Goal: Check status: Check status

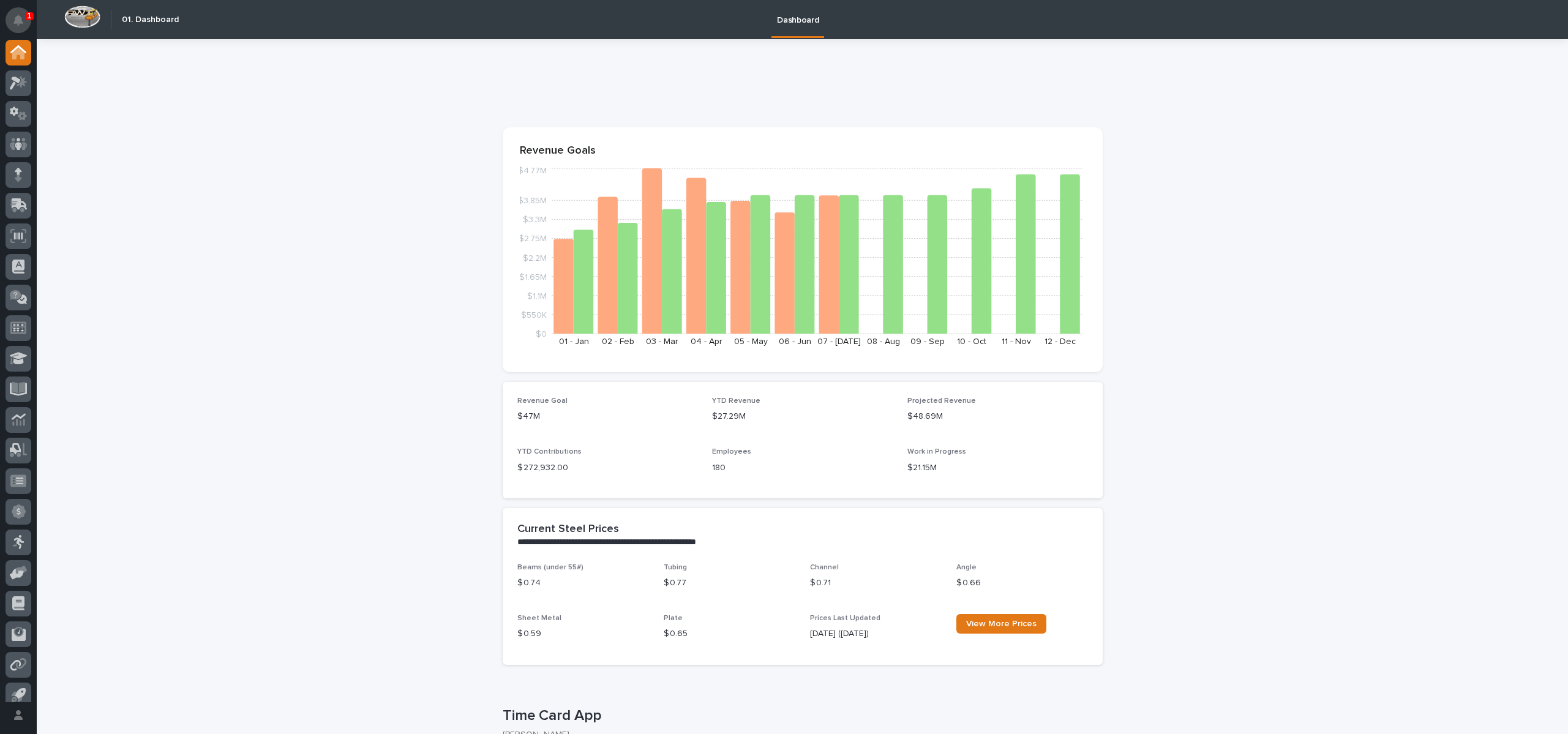
click at [22, 11] on button "Notifications" at bounding box center [19, 20] width 26 height 26
click at [30, 8] on div at bounding box center [19, 22] width 26 height 35
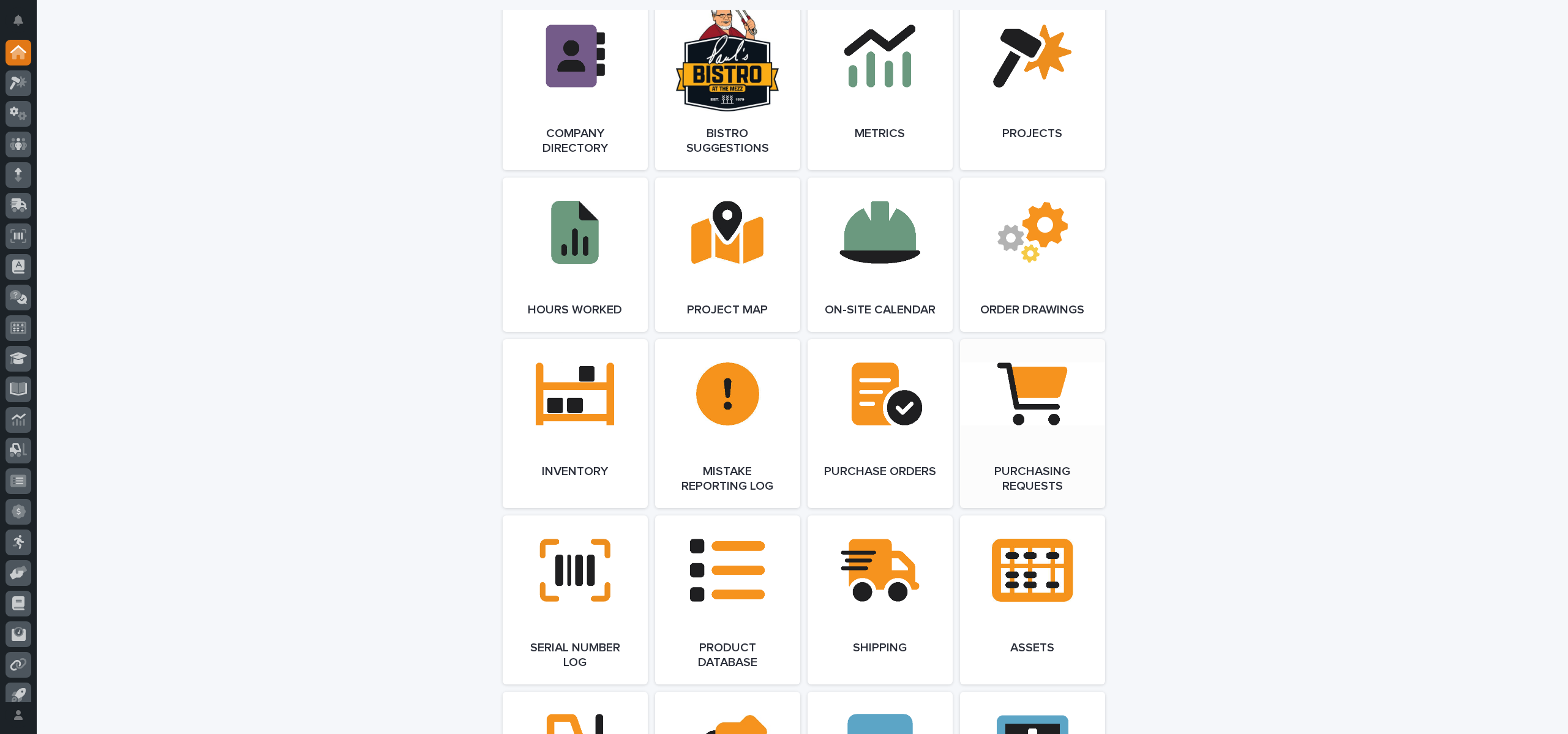
click at [1043, 421] on span "Open Link" at bounding box center [1033, 423] width 40 height 8
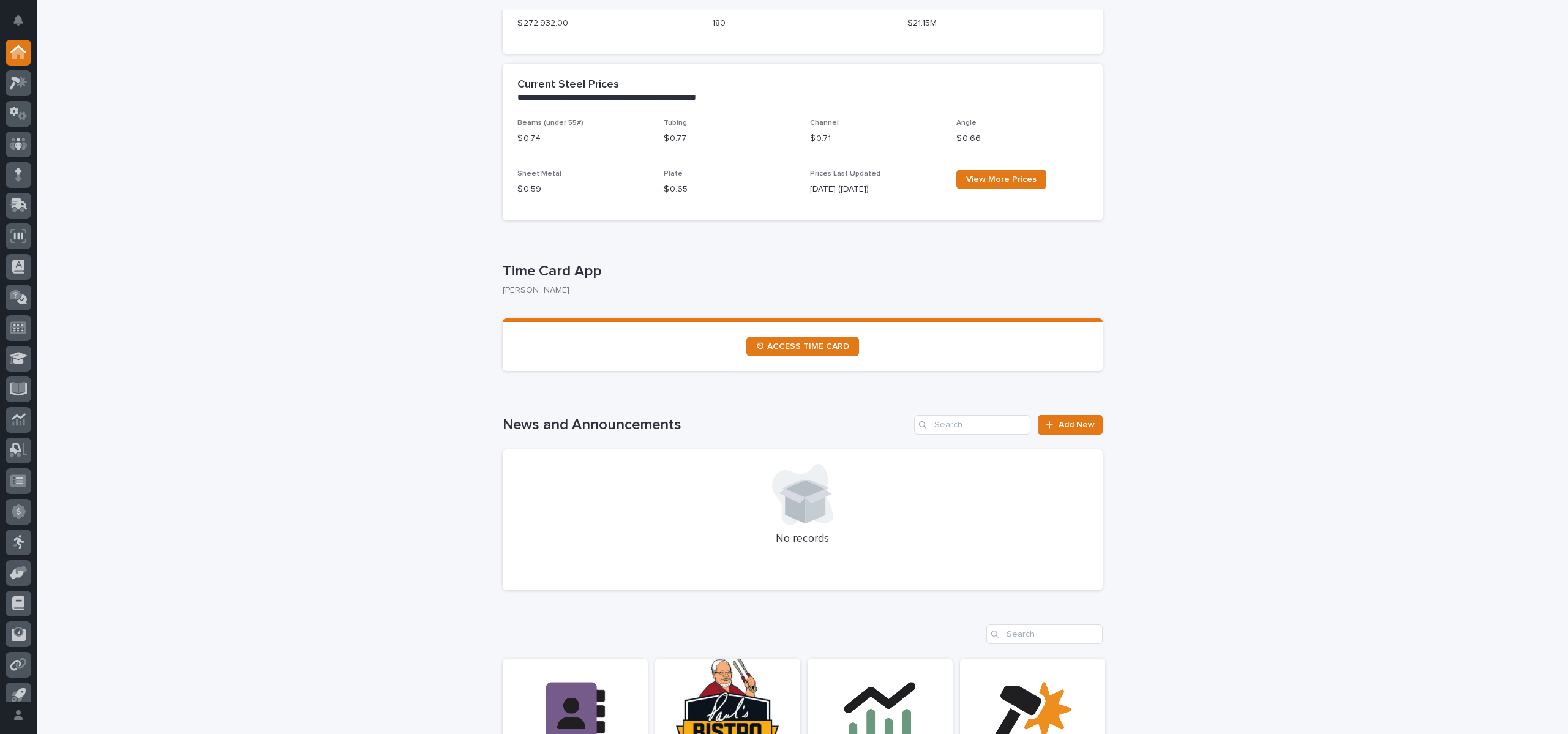
scroll to position [0, 0]
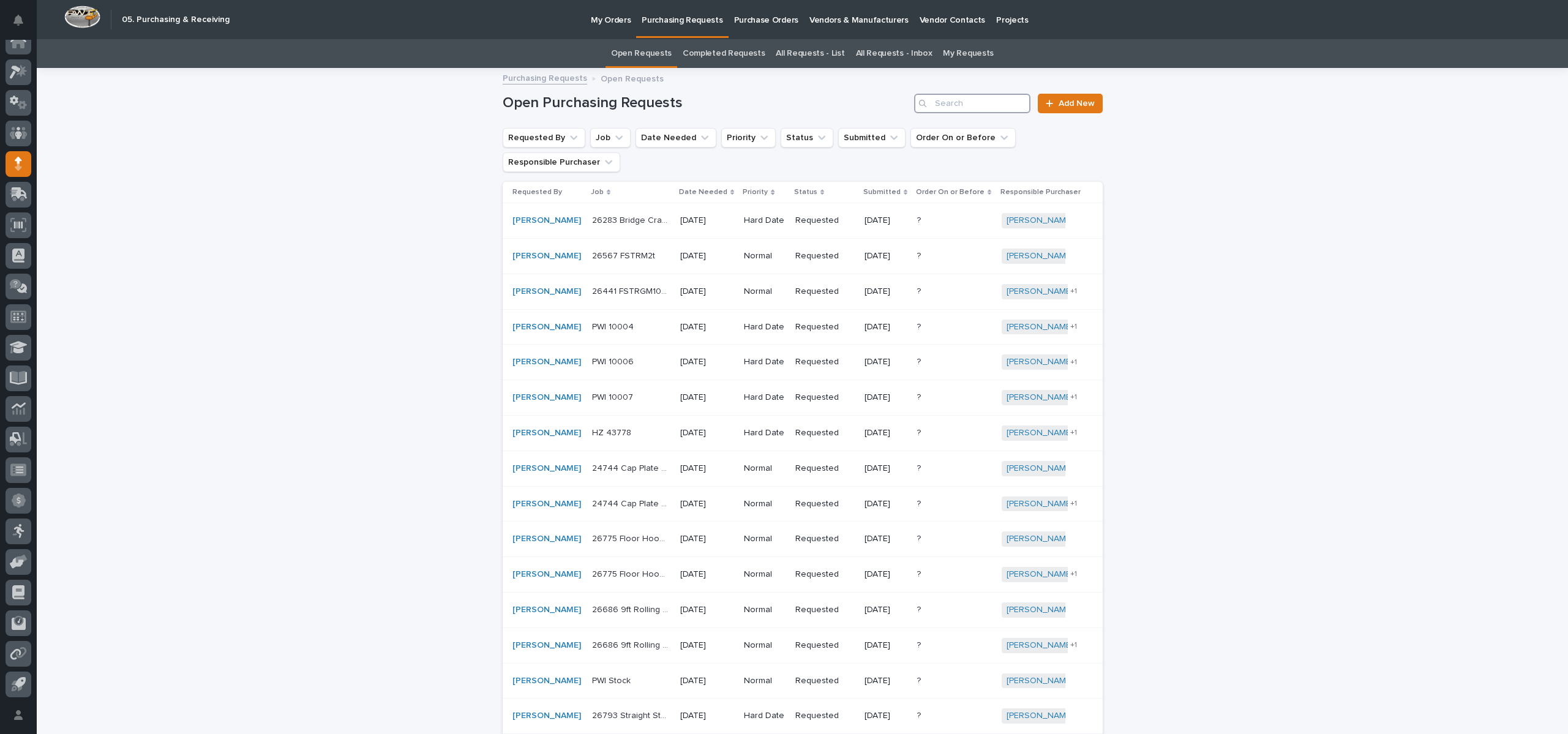
click at [961, 110] on input "Search" at bounding box center [972, 103] width 116 height 20
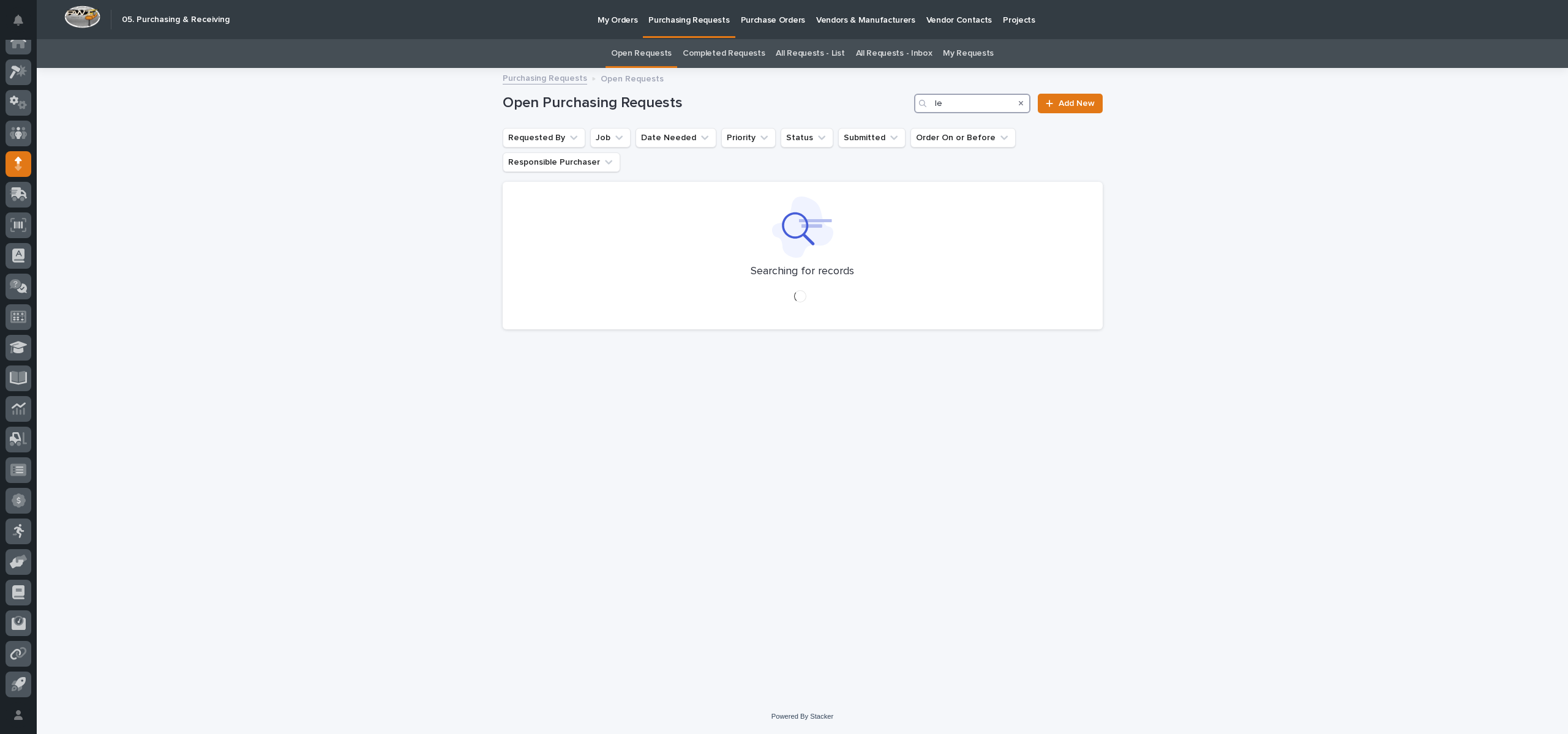
type input "l"
type input "[PERSON_NAME]"
click at [804, 51] on link "All Requests - List" at bounding box center [810, 53] width 69 height 29
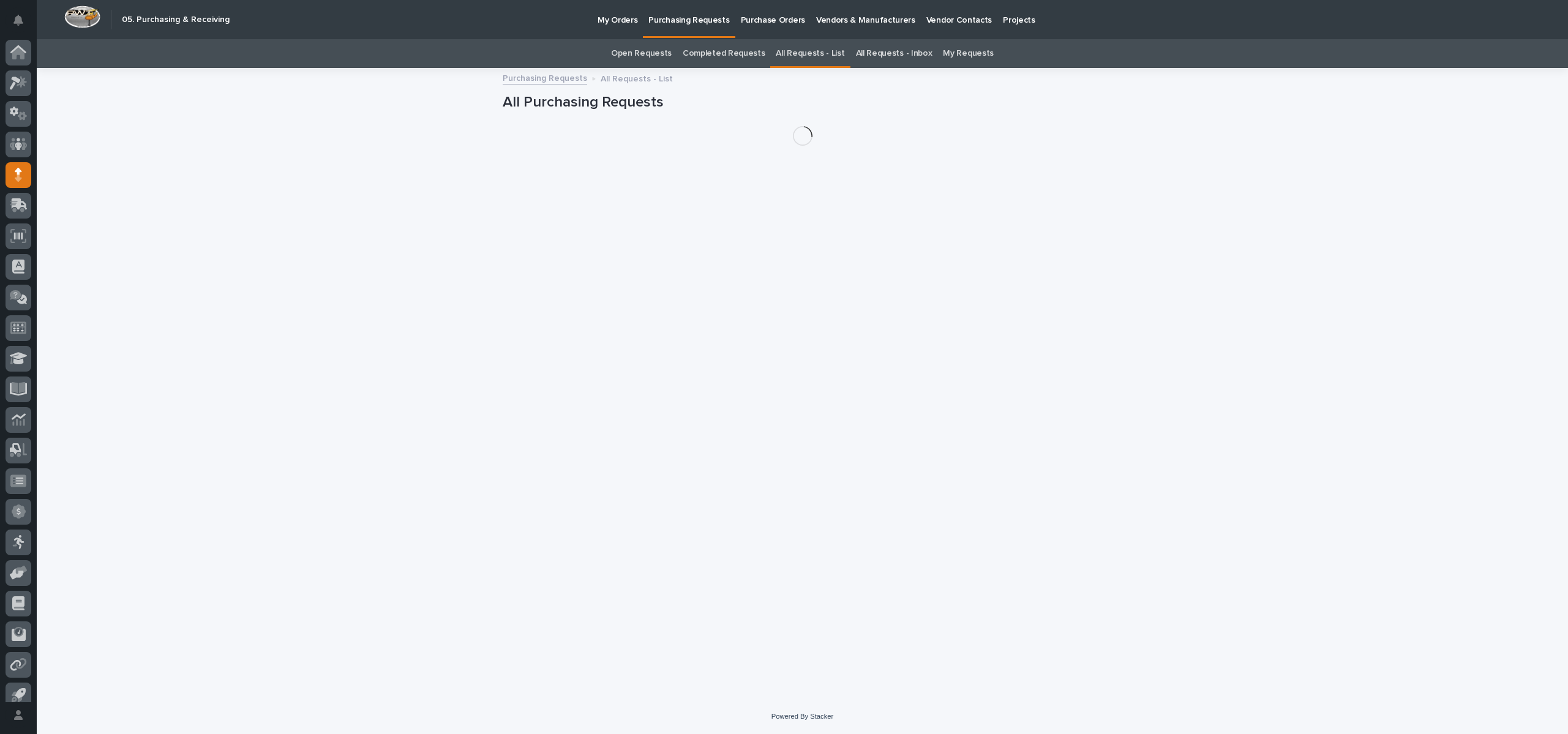
scroll to position [11, 0]
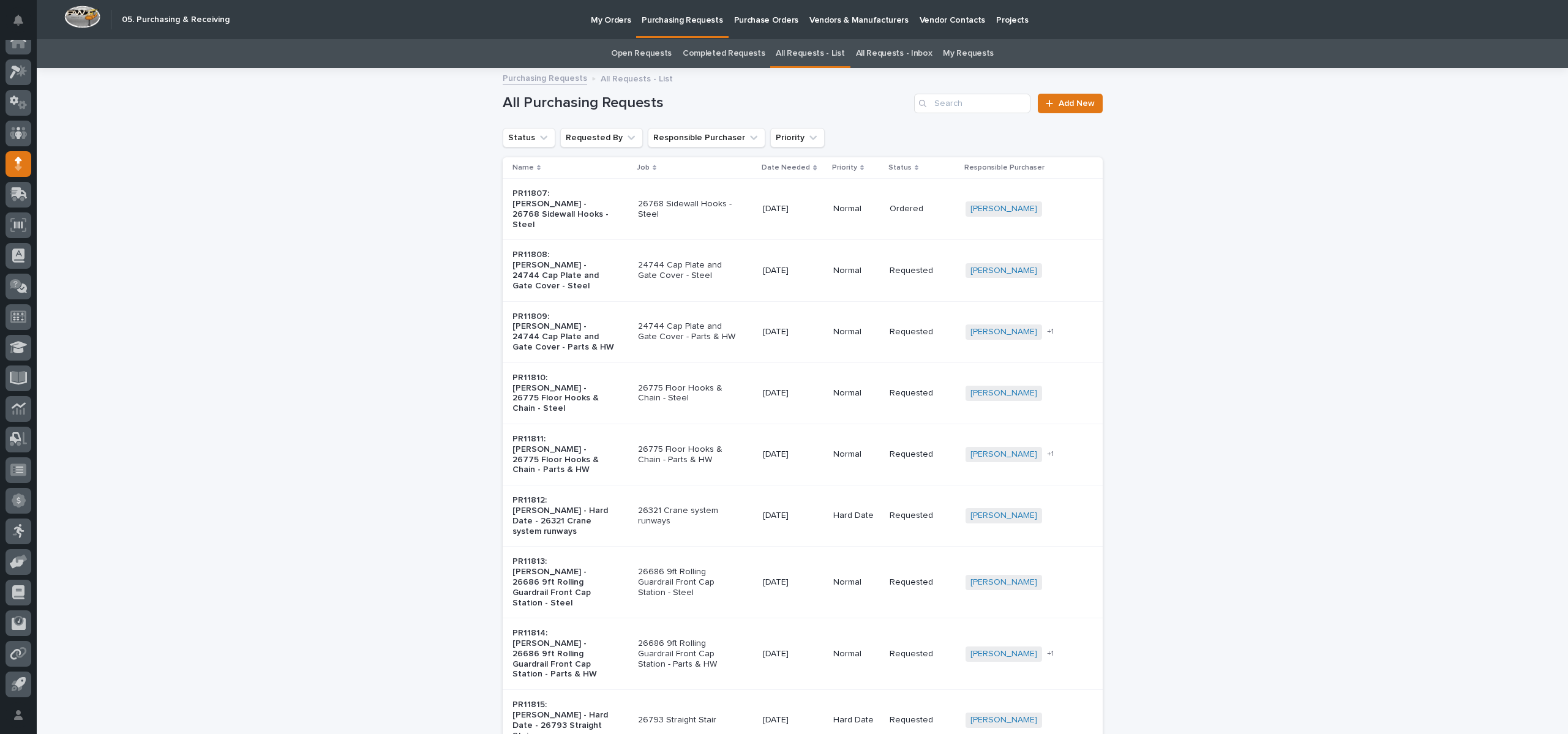
click at [881, 46] on link "All Requests - Inbox" at bounding box center [894, 53] width 76 height 29
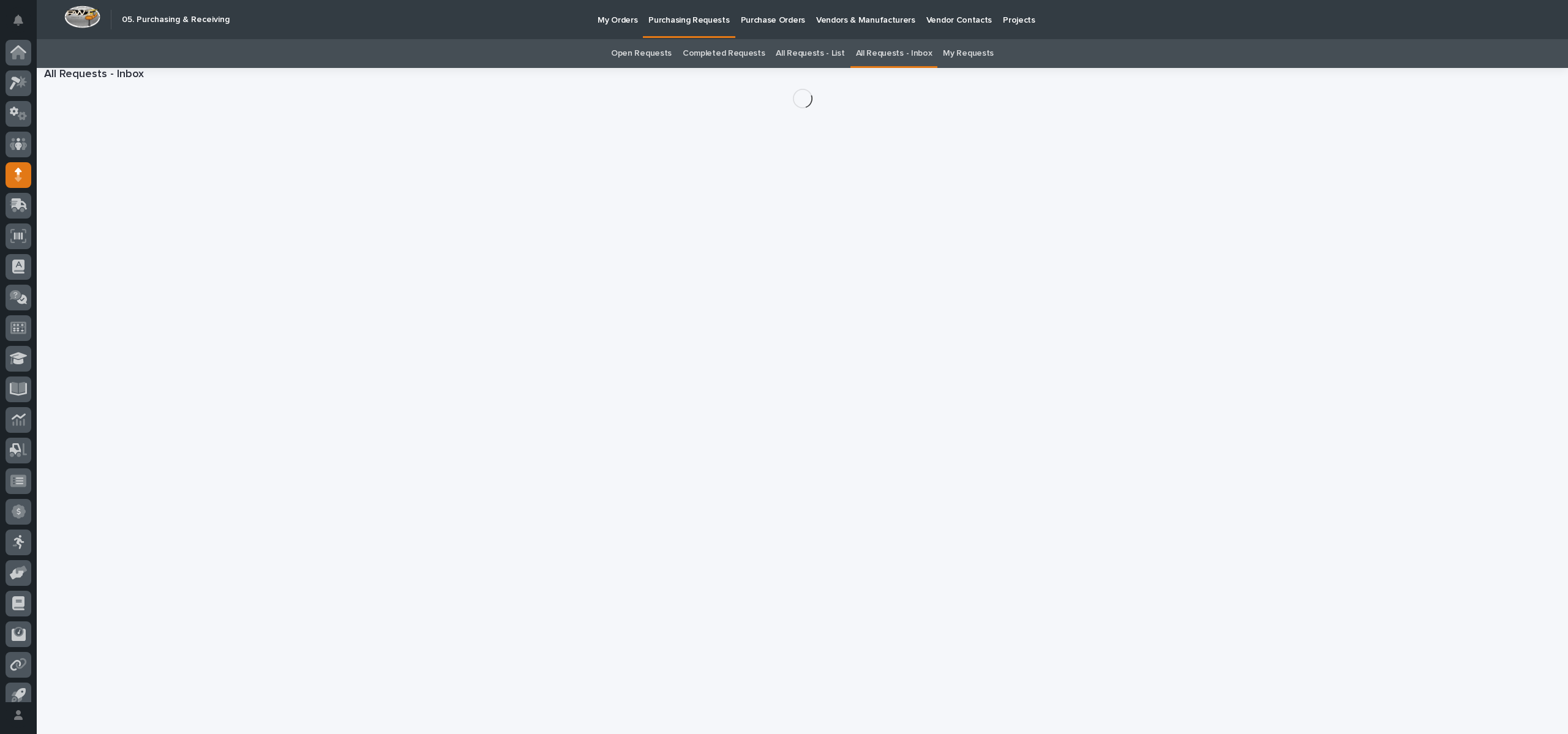
scroll to position [11, 0]
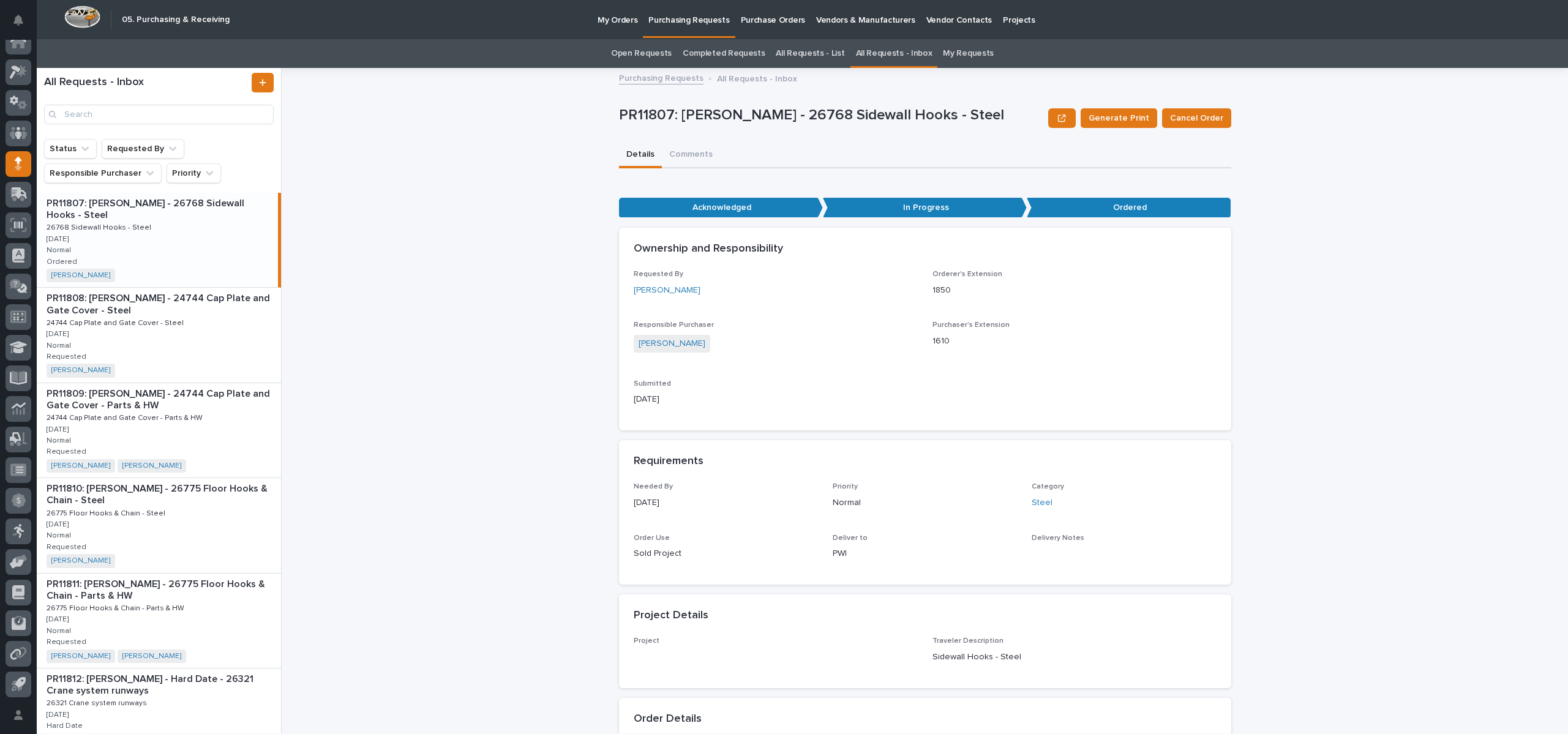
drag, startPoint x: 584, startPoint y: 21, endPoint x: 603, endPoint y: 20, distance: 19.0
click at [593, 21] on div "My Orders Purchasing Requests Purchase Orders Vendors & Manufacturers Vendor Co…" at bounding box center [887, 19] width 1302 height 39
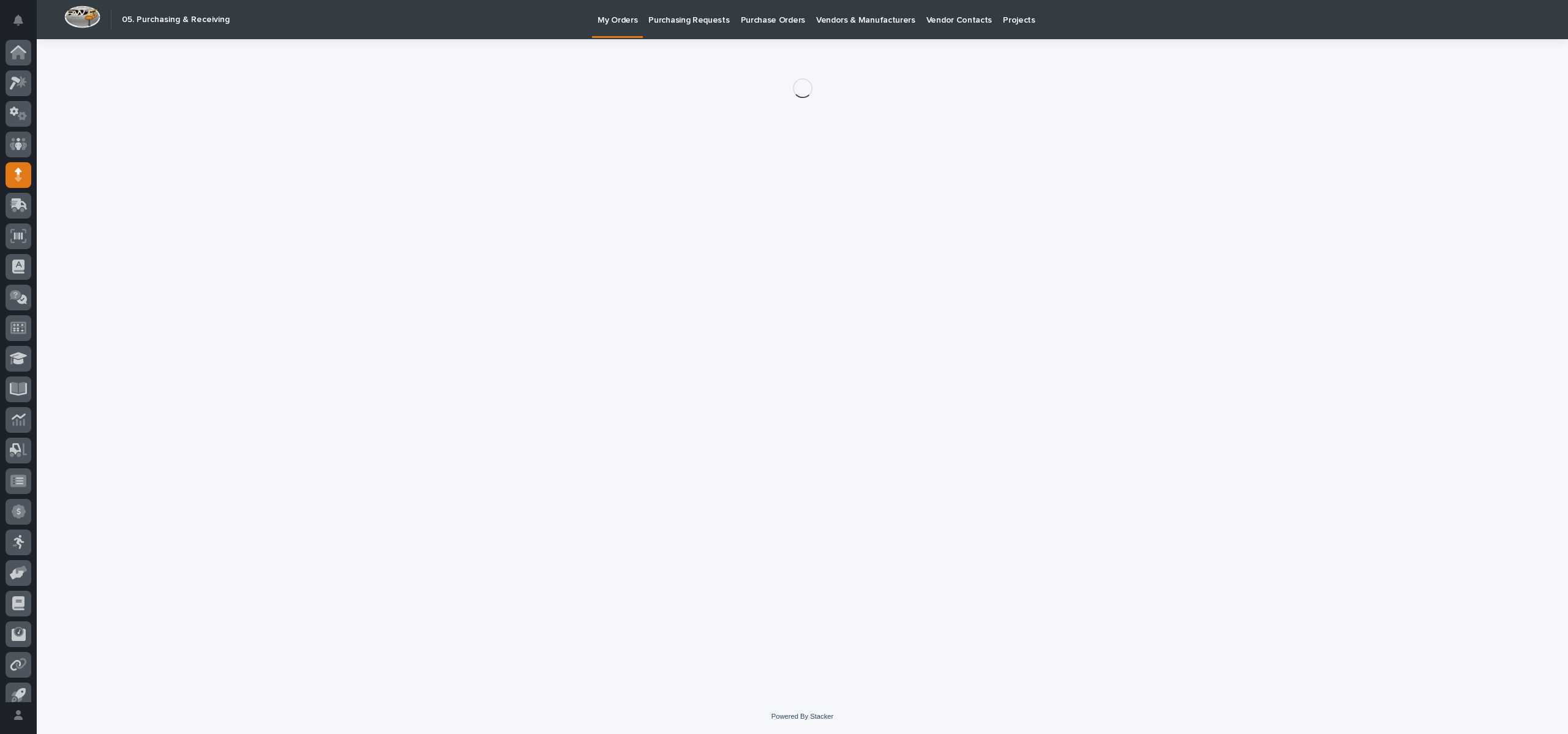
scroll to position [11, 0]
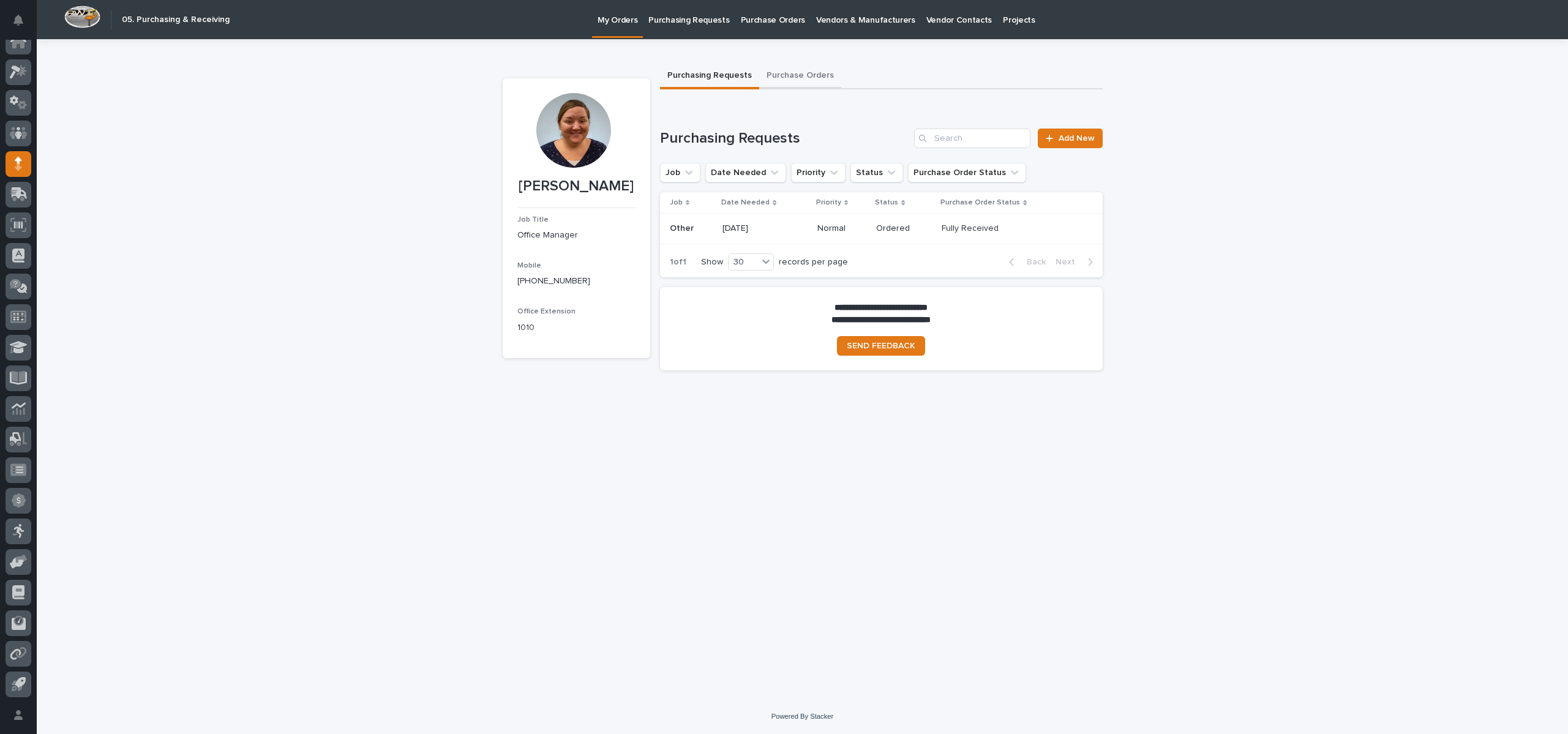
click at [783, 76] on button "Purchase Orders" at bounding box center [800, 76] width 82 height 26
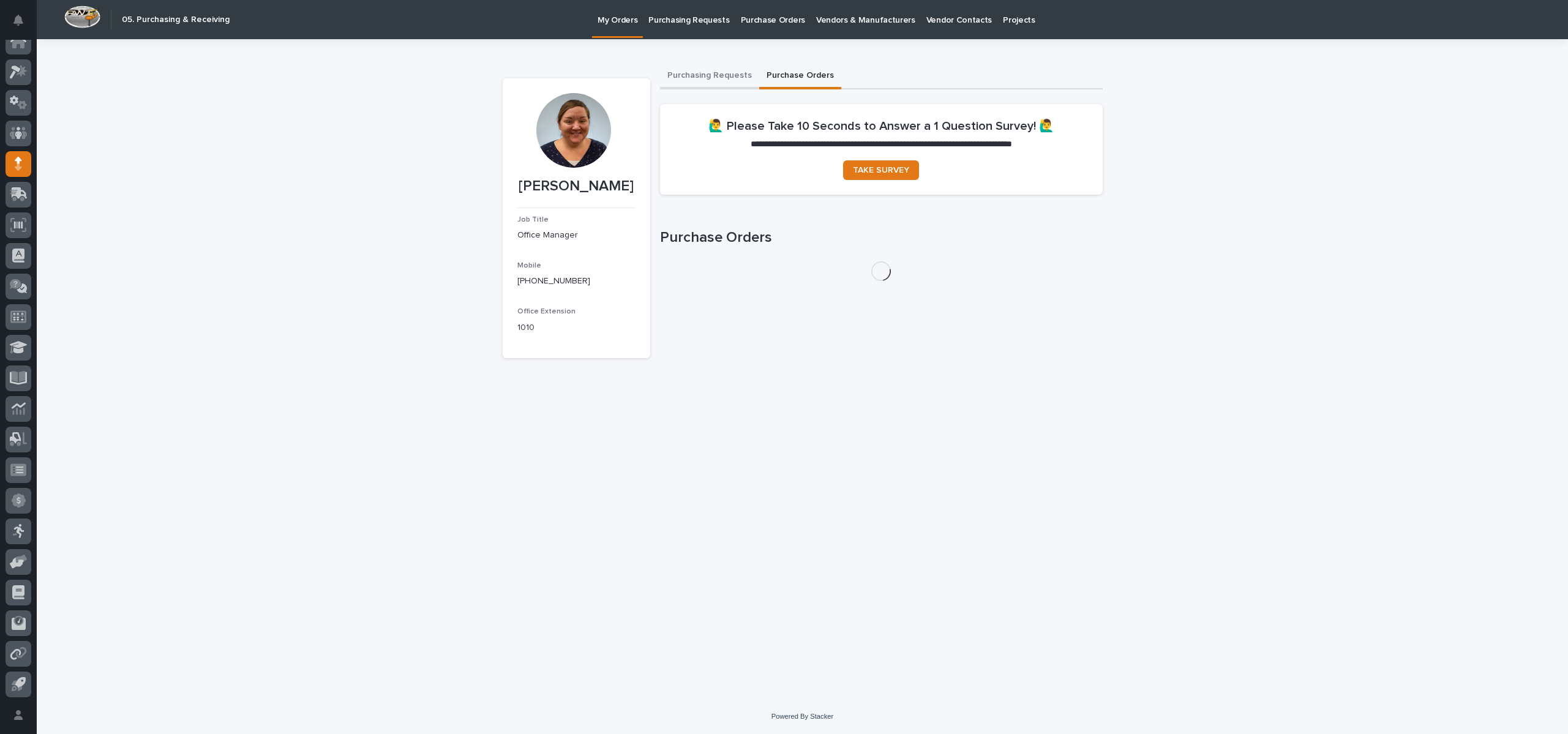
click at [689, 73] on button "Purchasing Requests" at bounding box center [709, 76] width 99 height 26
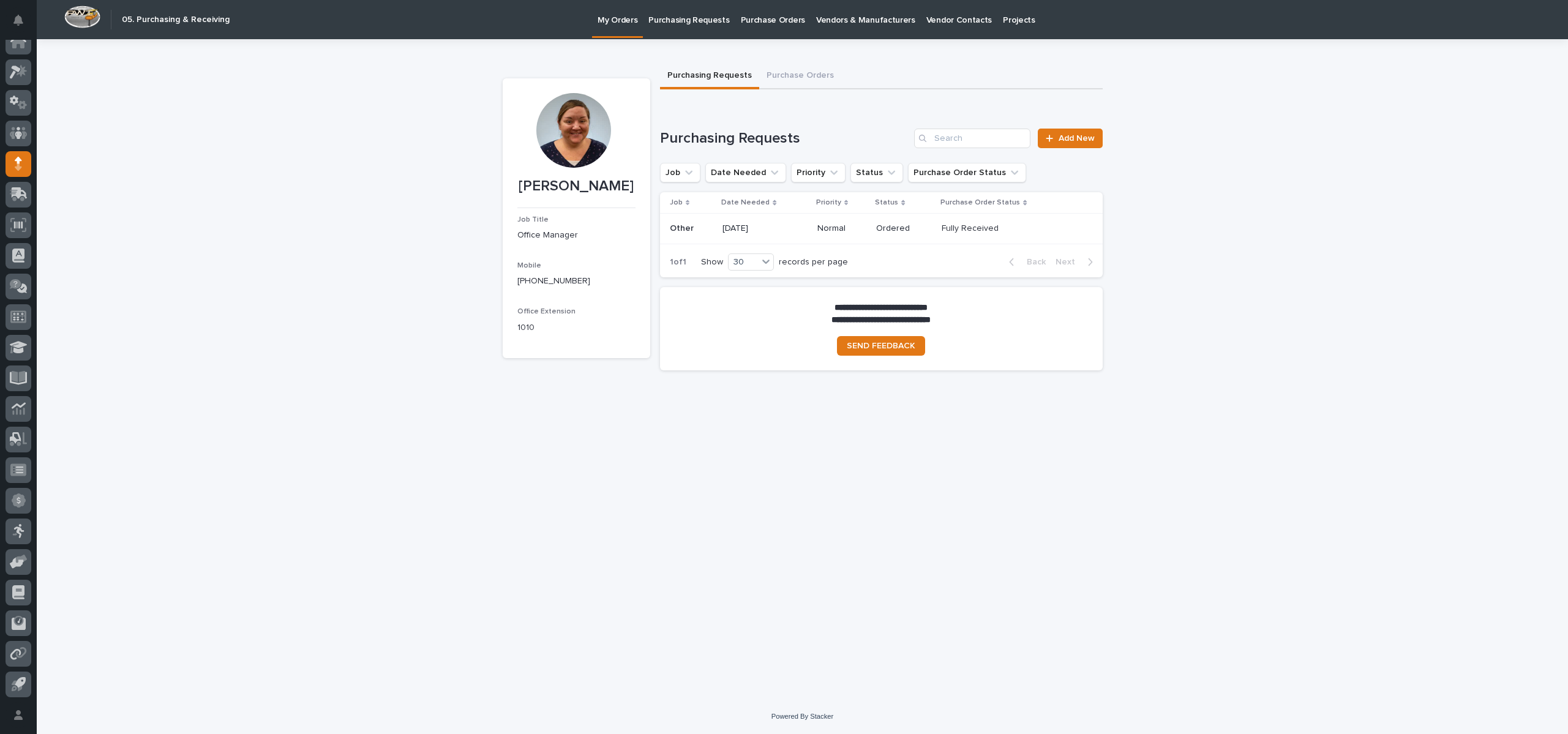
click at [705, 224] on p at bounding box center [691, 228] width 44 height 10
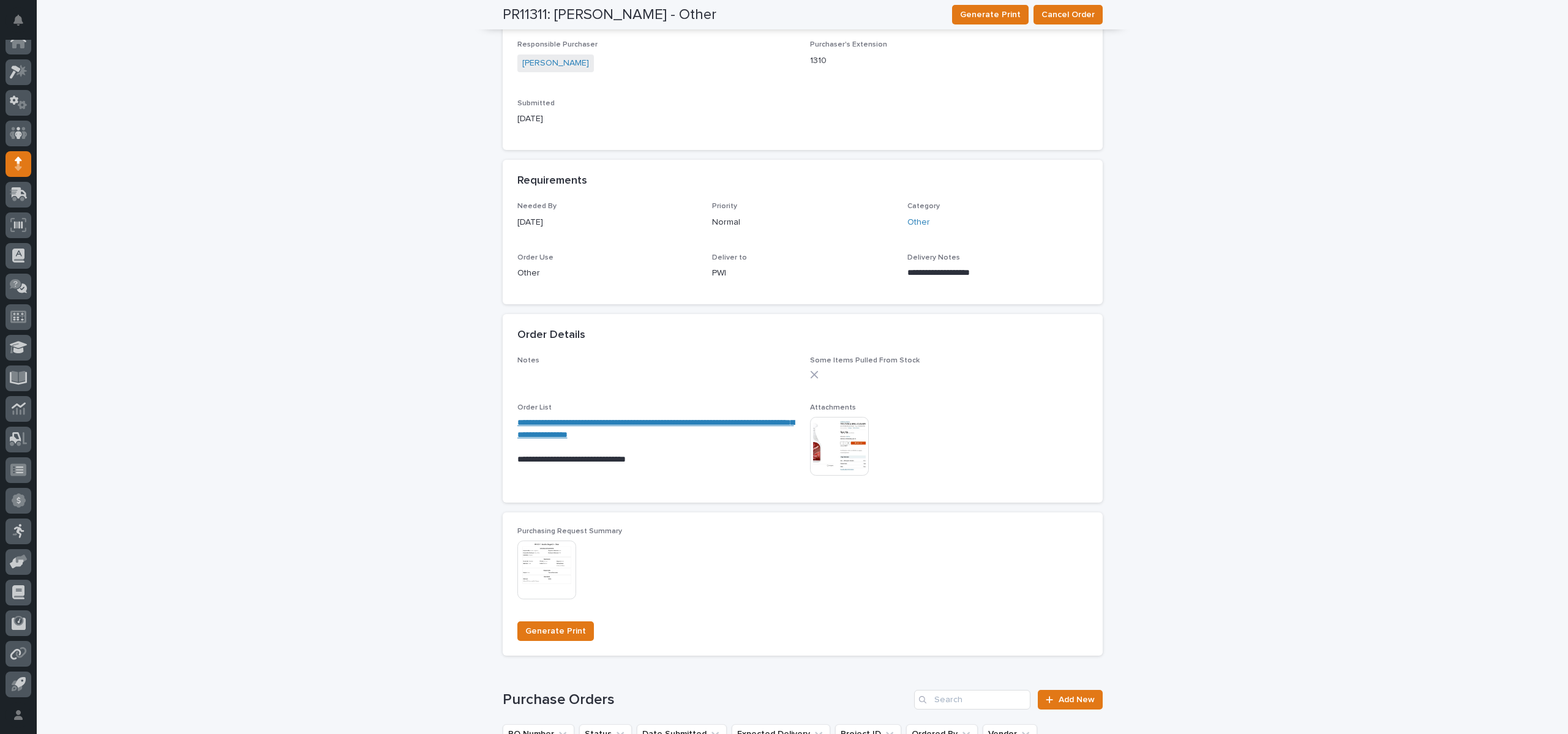
scroll to position [367, 0]
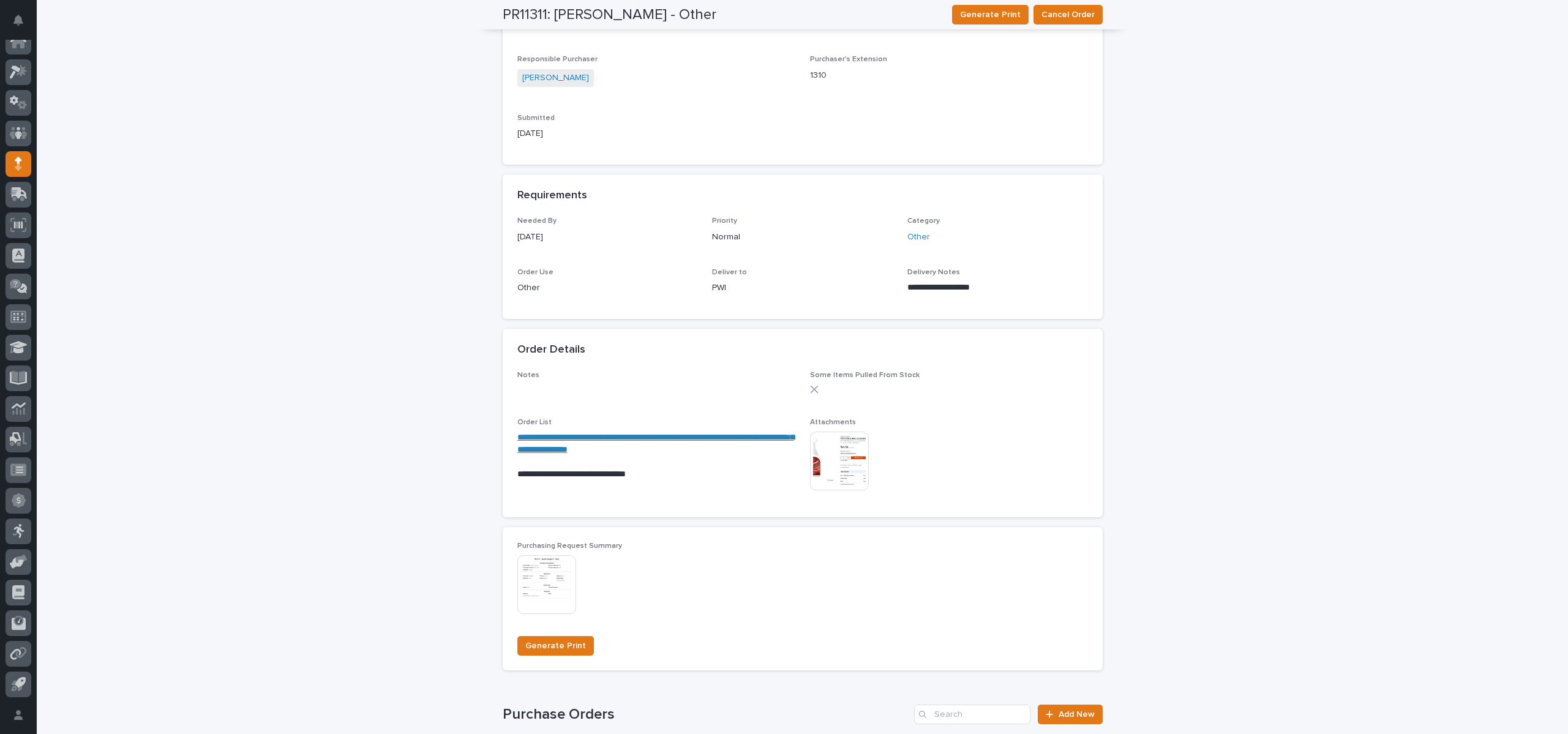
click at [831, 478] on img at bounding box center [839, 461] width 59 height 59
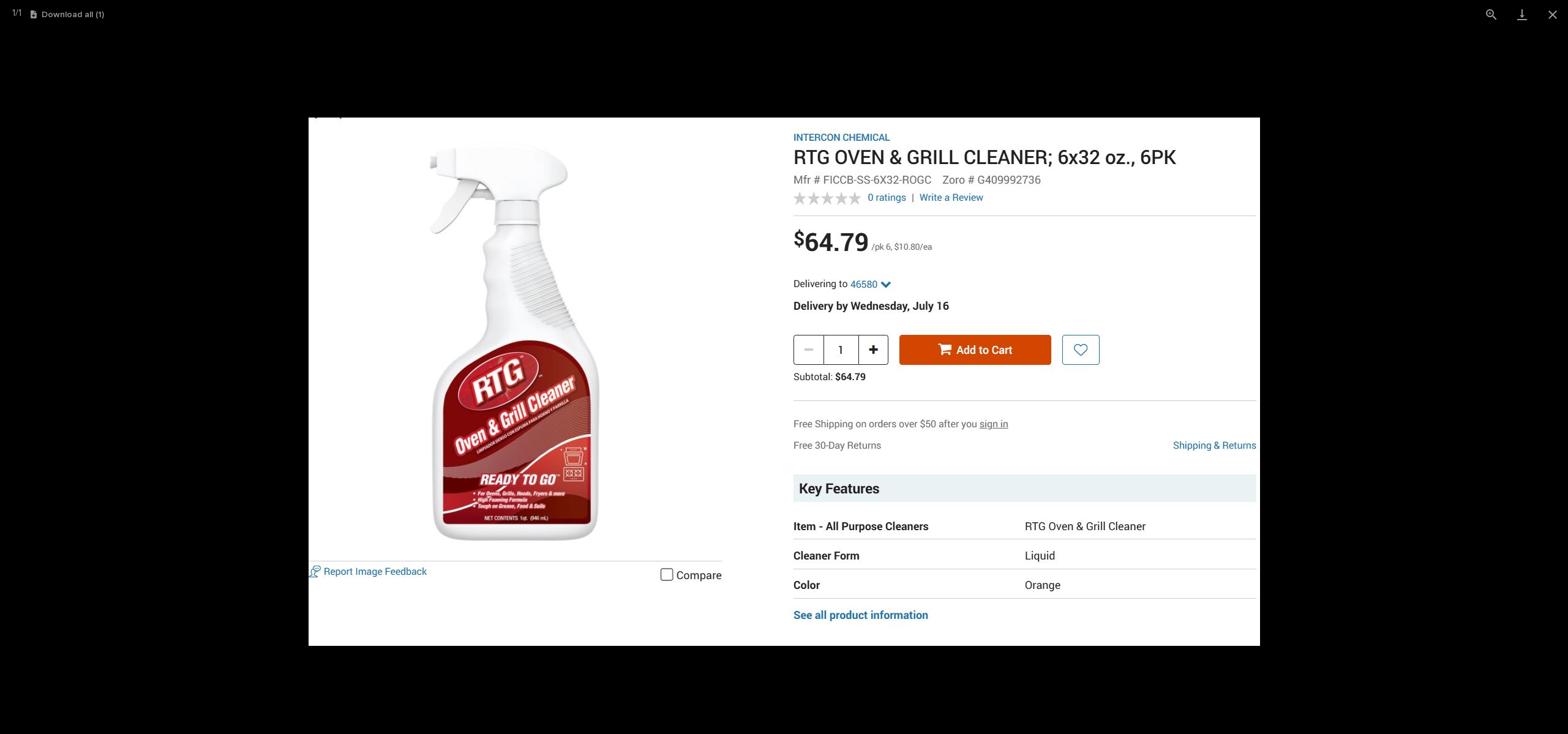
click at [1305, 289] on picture at bounding box center [784, 381] width 1568 height 705
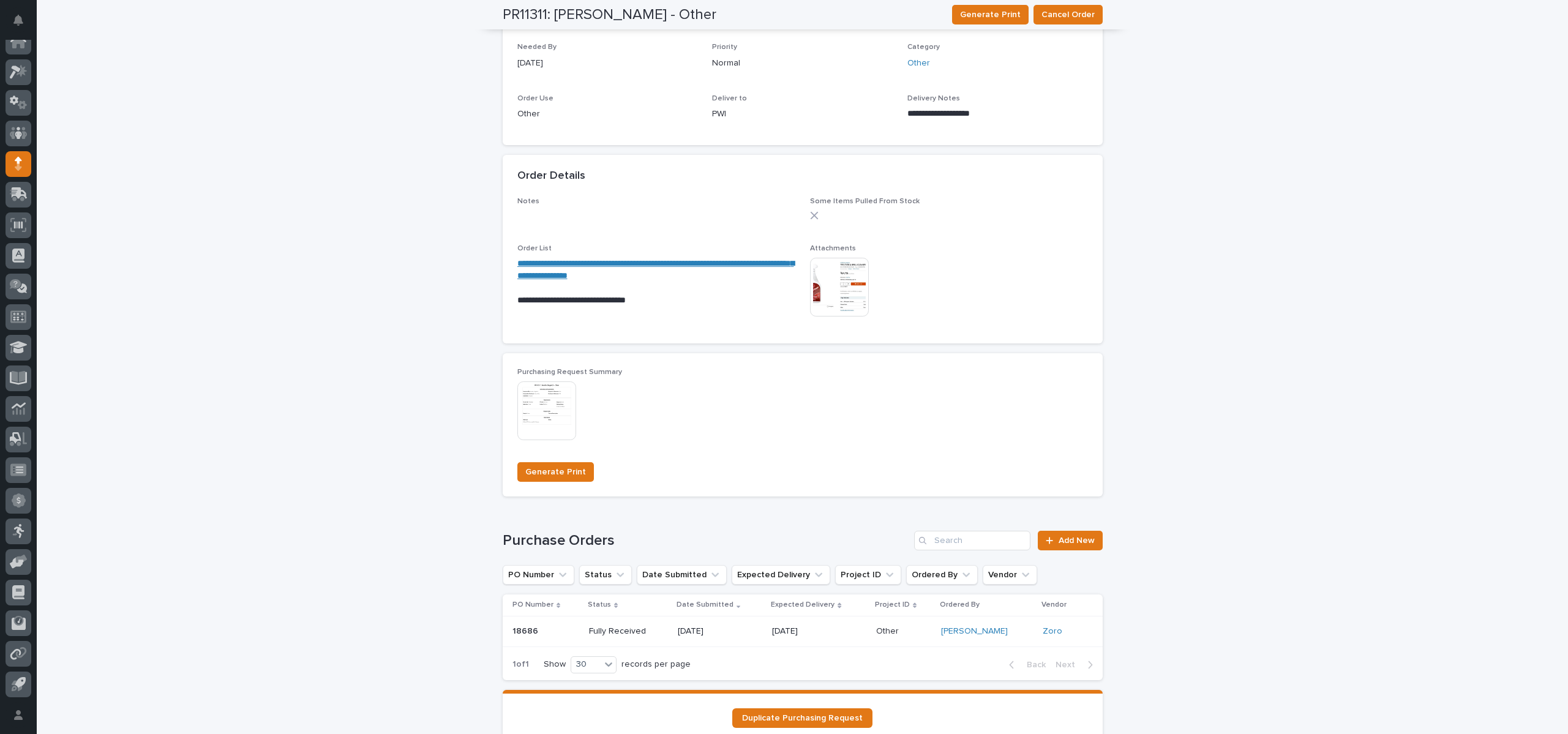
scroll to position [551, 0]
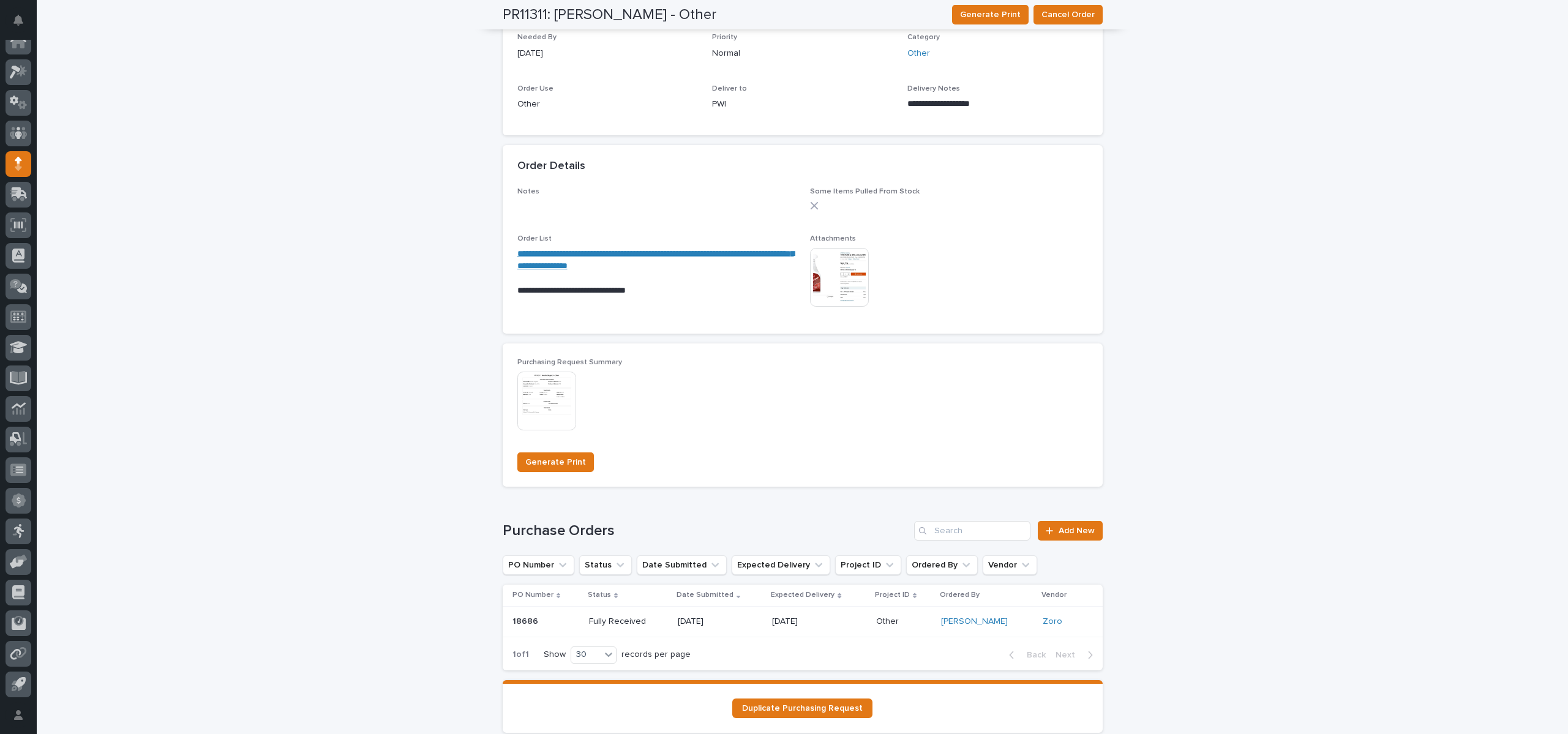
click at [830, 270] on img at bounding box center [839, 278] width 59 height 59
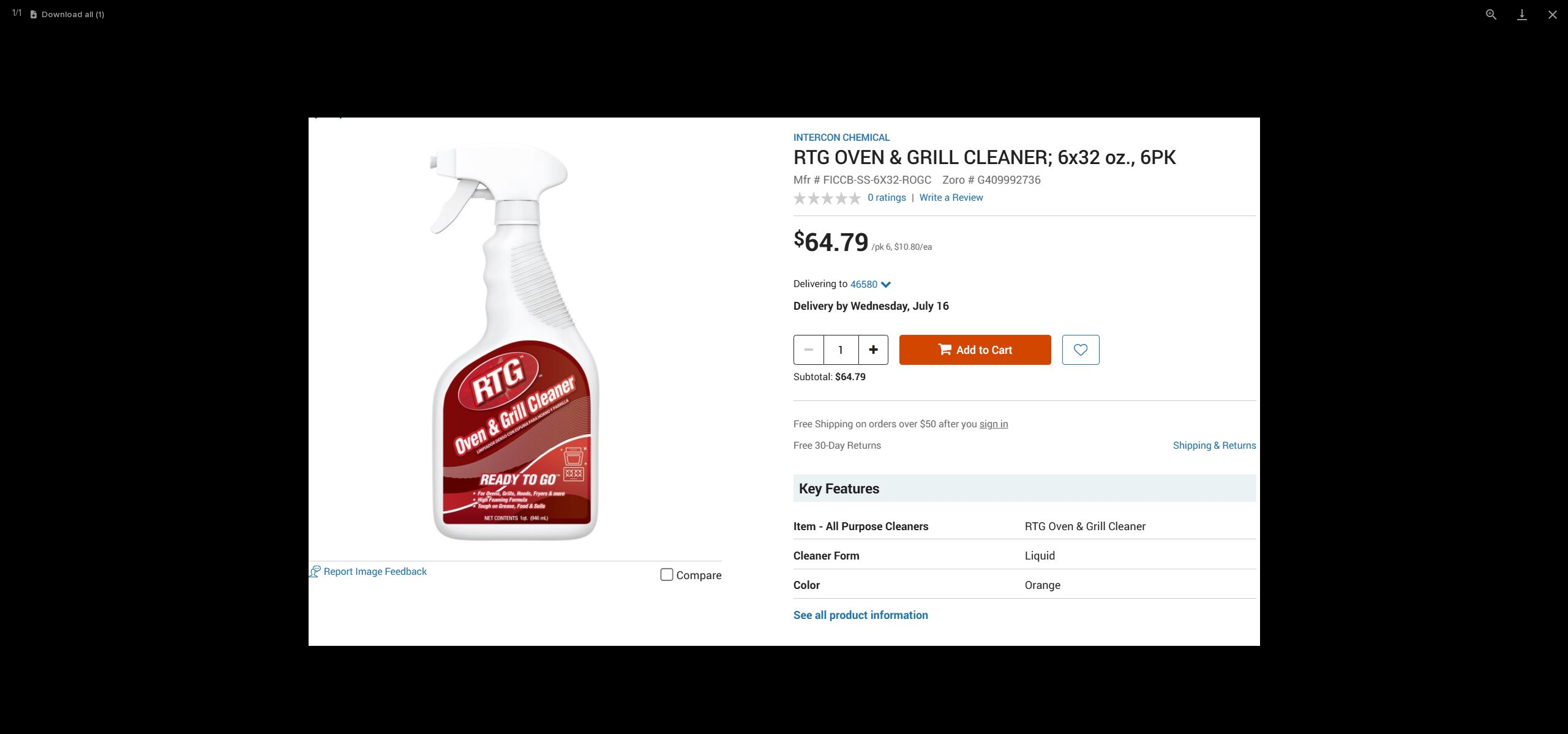
click at [233, 203] on picture at bounding box center [784, 381] width 1568 height 705
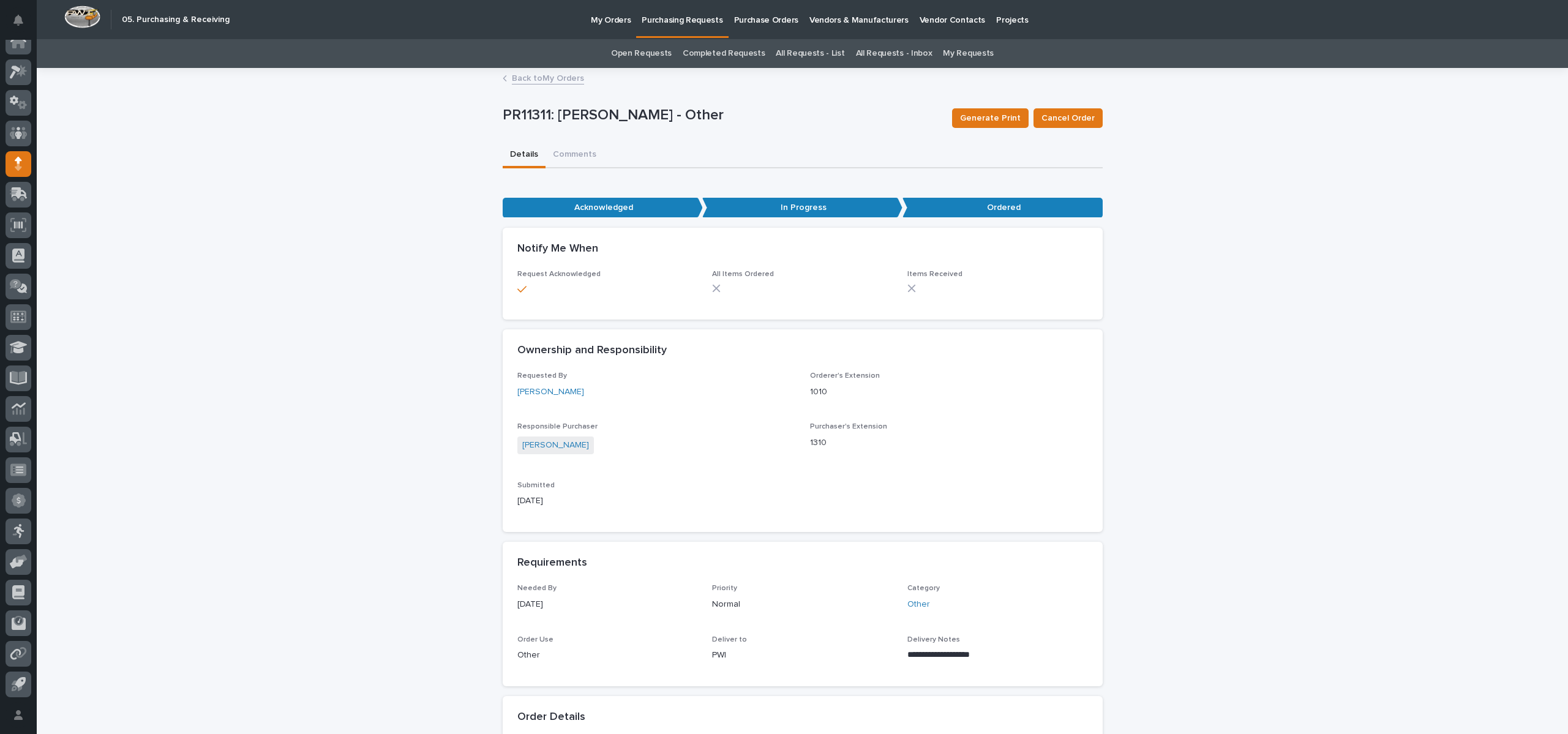
scroll to position [655, 0]
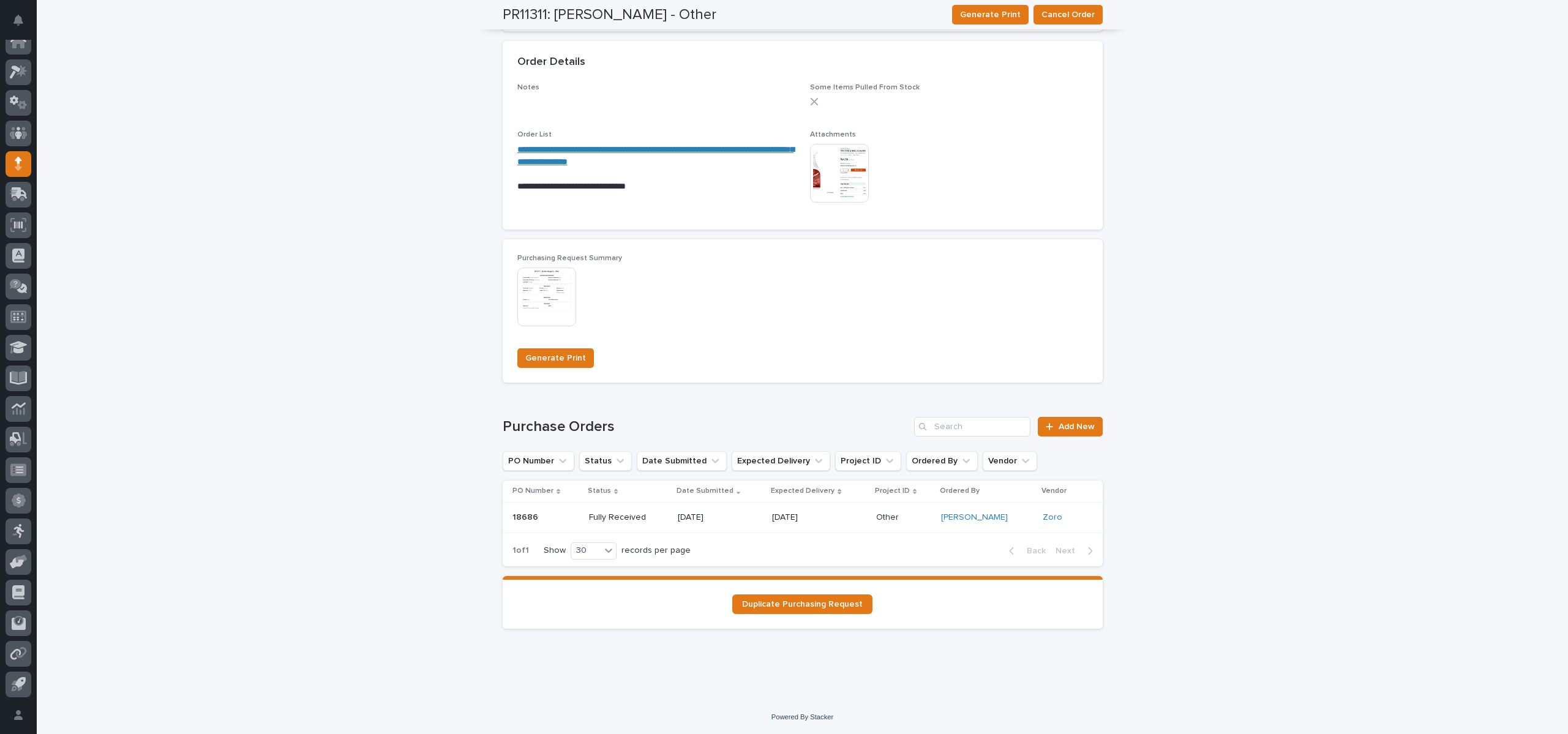
click at [546, 526] on div "18686 18686" at bounding box center [546, 517] width 67 height 21
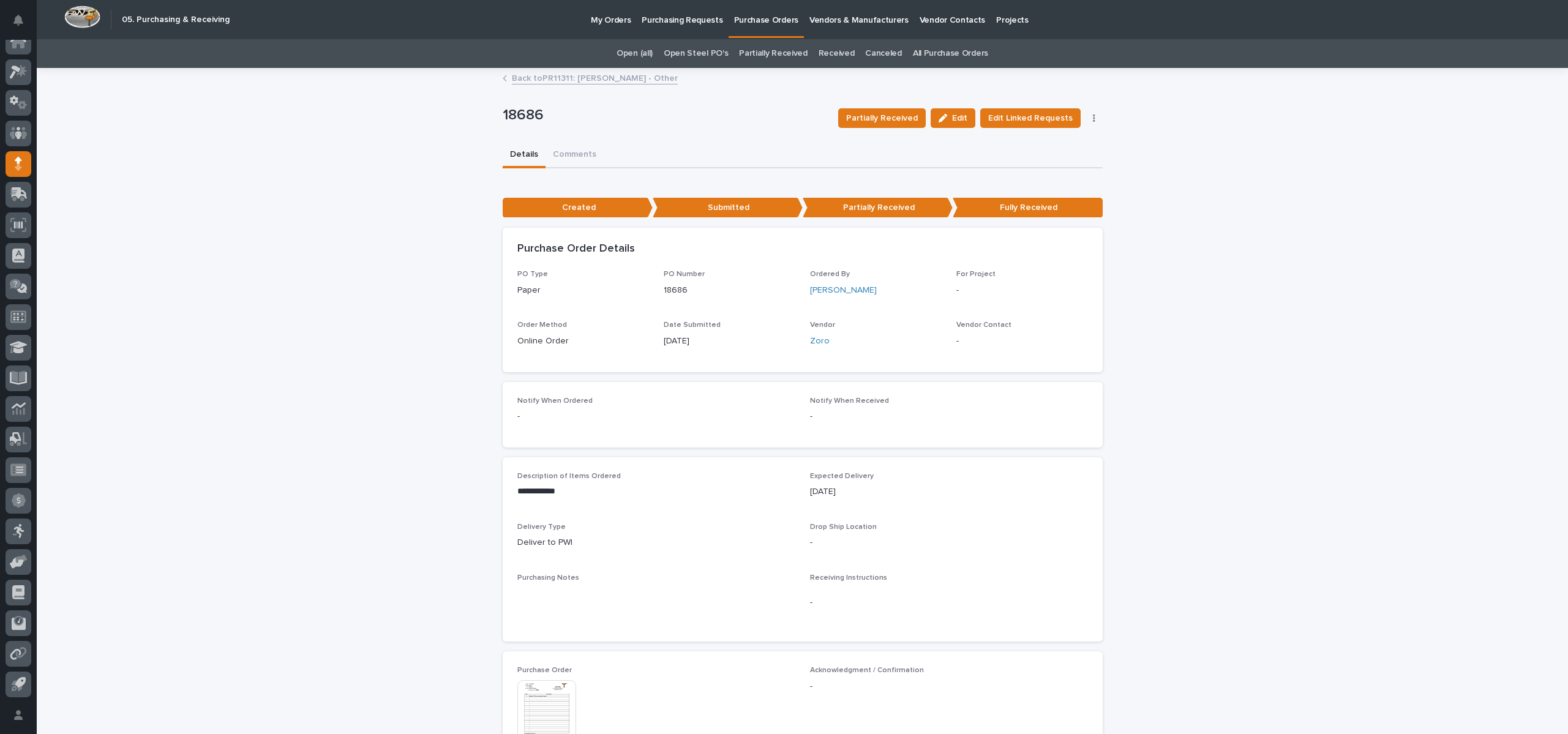
click at [553, 83] on link "Back to PR11311: [PERSON_NAME] - Other" at bounding box center [594, 78] width 166 height 14
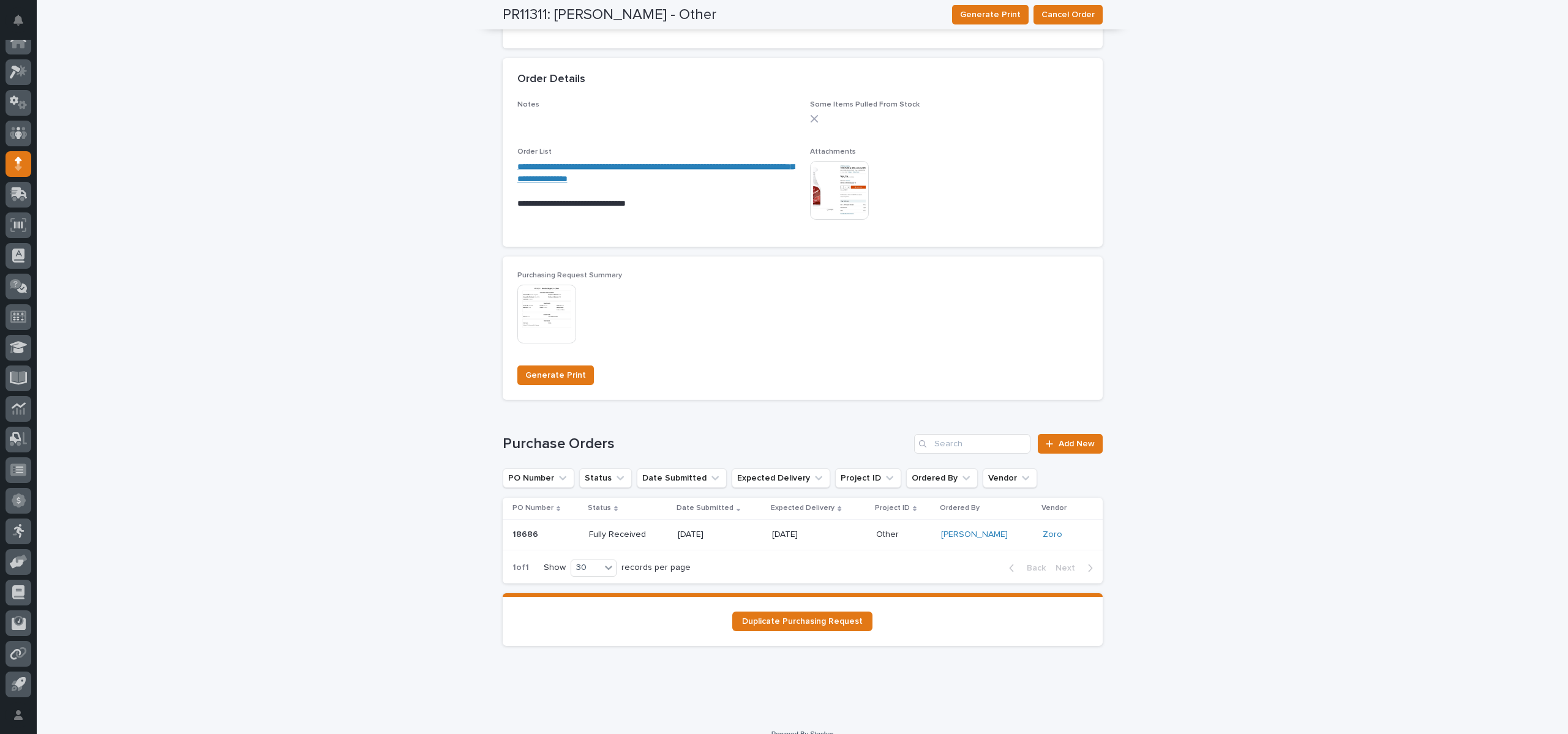
scroll to position [655, 0]
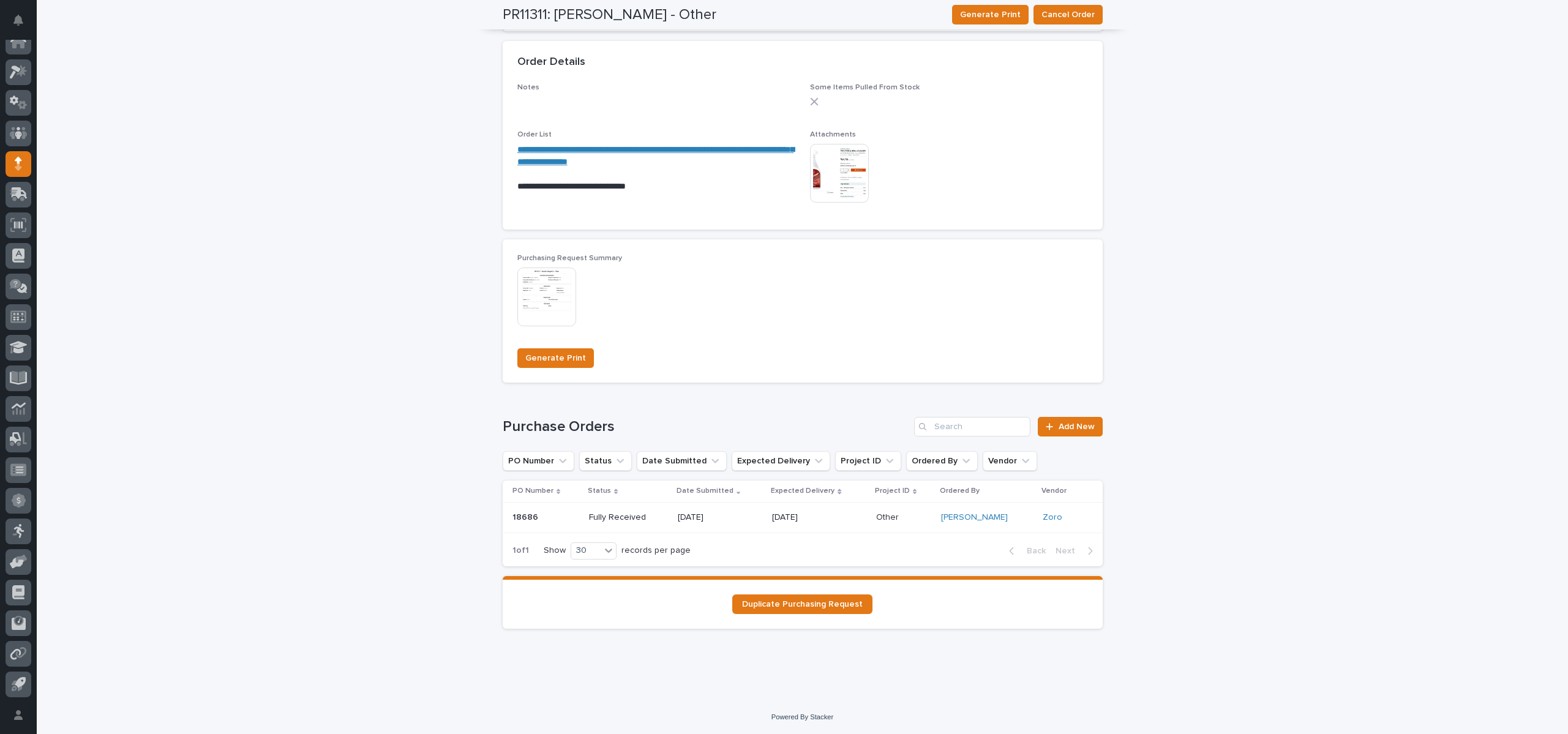
click at [528, 518] on p "18686" at bounding box center [527, 516] width 28 height 13
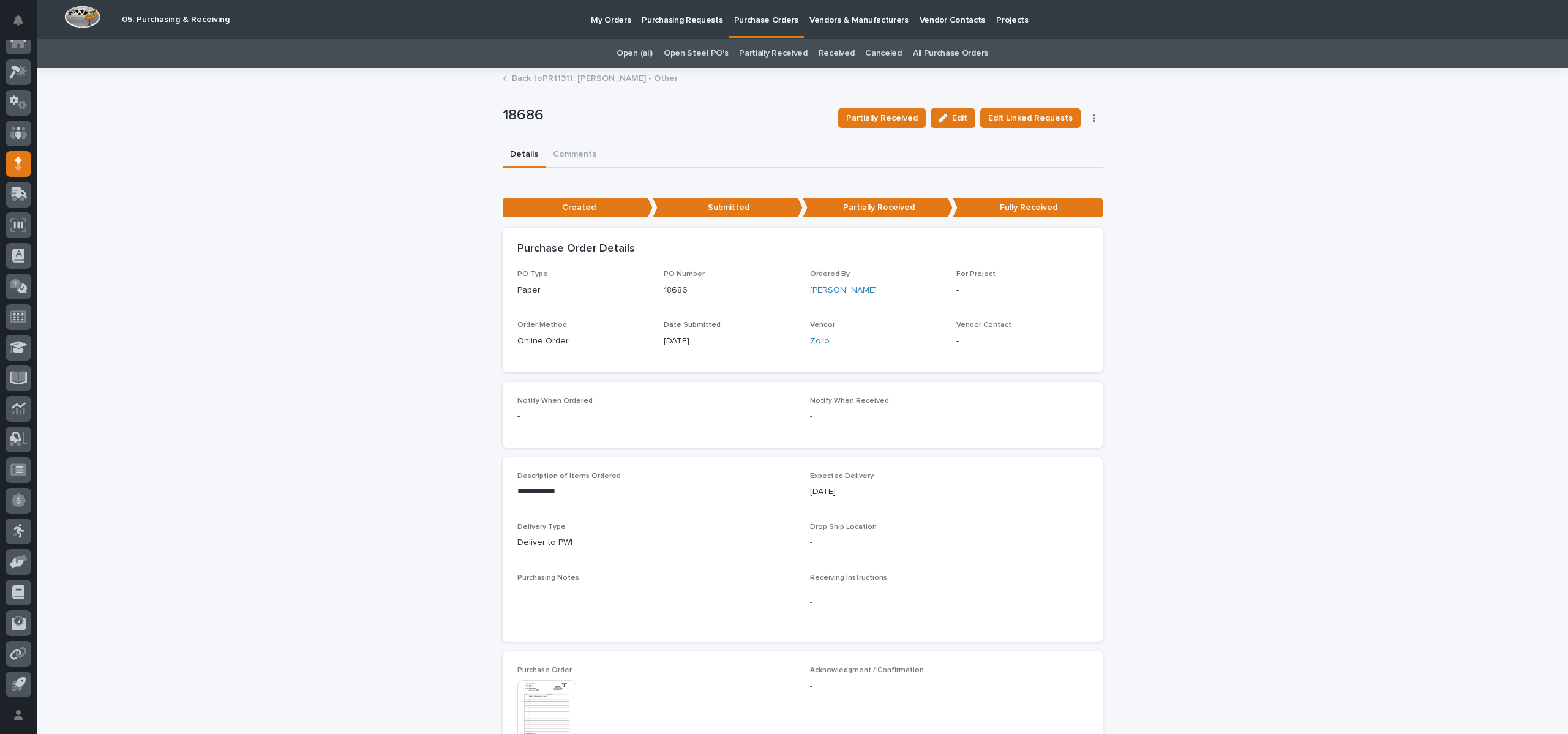
click at [583, 76] on link "Back to PR11311: [PERSON_NAME] - Other" at bounding box center [594, 78] width 166 height 14
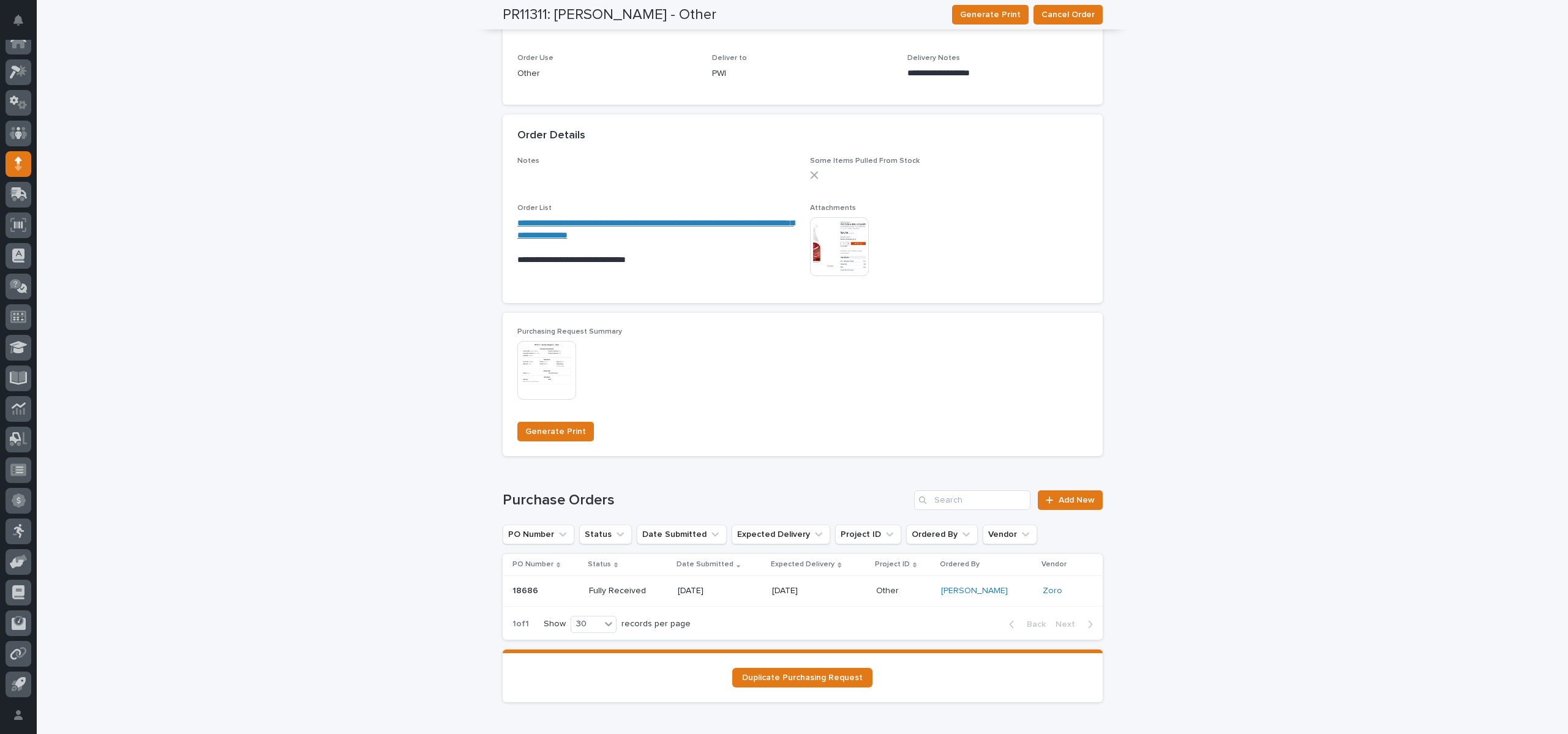
scroll to position [655, 0]
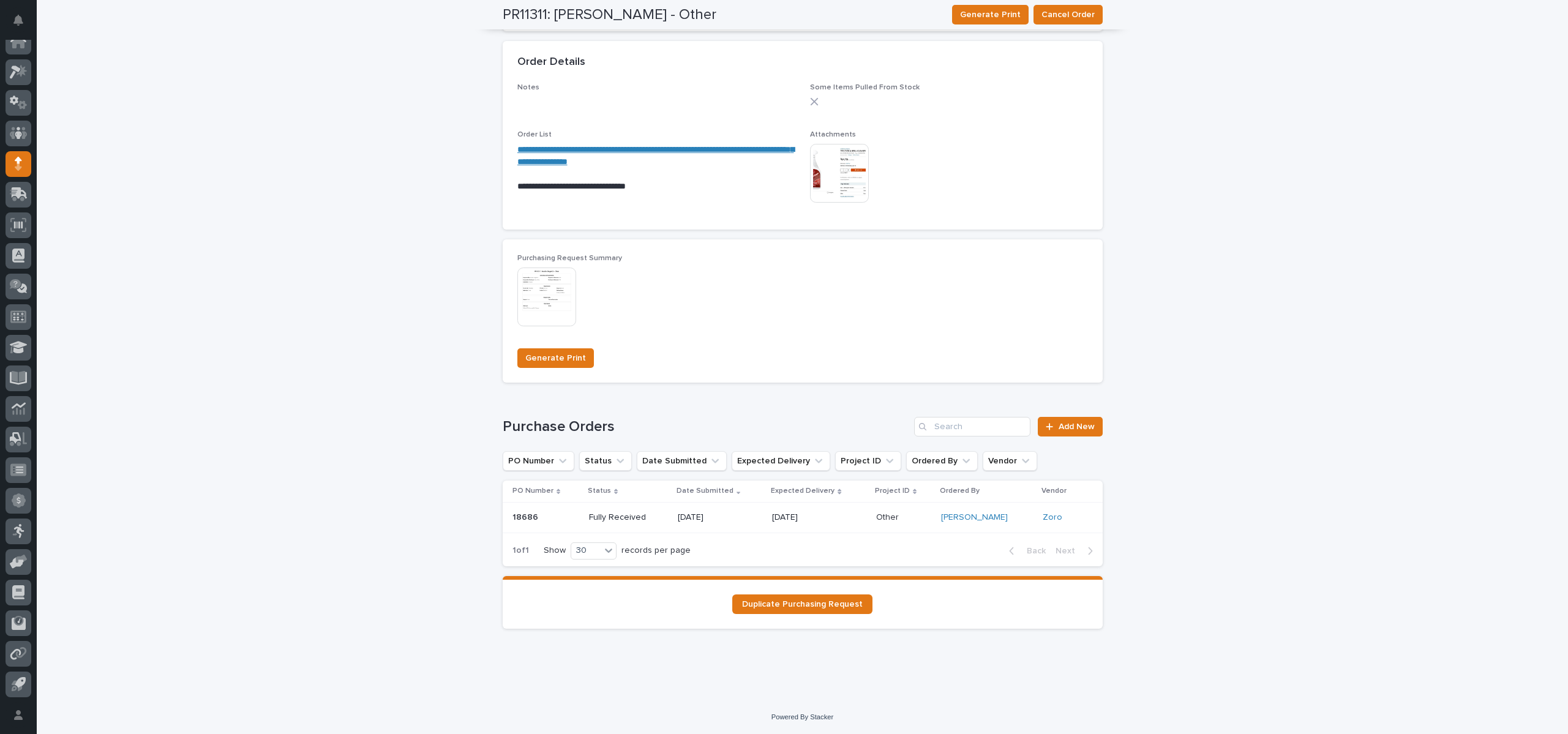
click at [698, 150] on link "**********" at bounding box center [655, 155] width 276 height 21
